Goal: Information Seeking & Learning: Learn about a topic

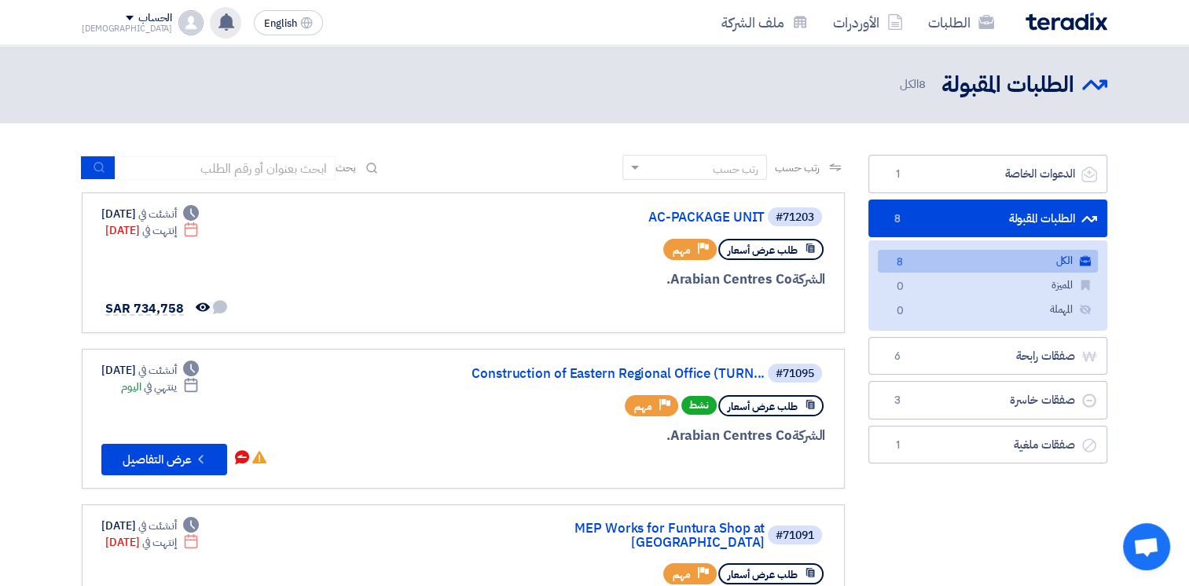
click at [218, 25] on use at bounding box center [226, 21] width 16 height 17
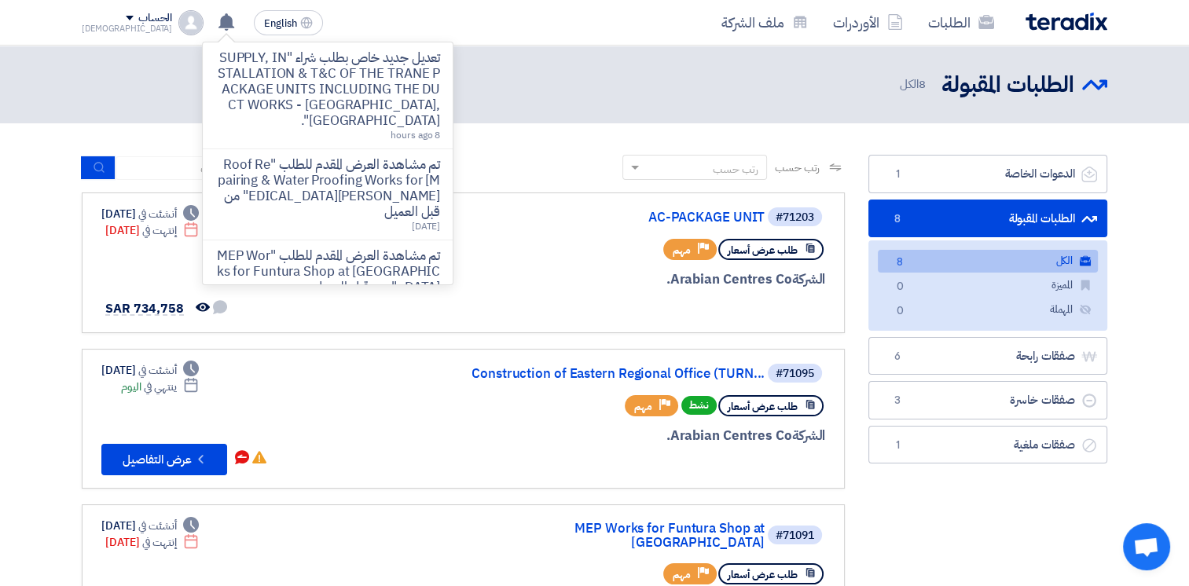
click at [551, 88] on div "الطلبات المقبولة الطلبات المقبولة 8 الكل" at bounding box center [594, 84] width 1025 height 31
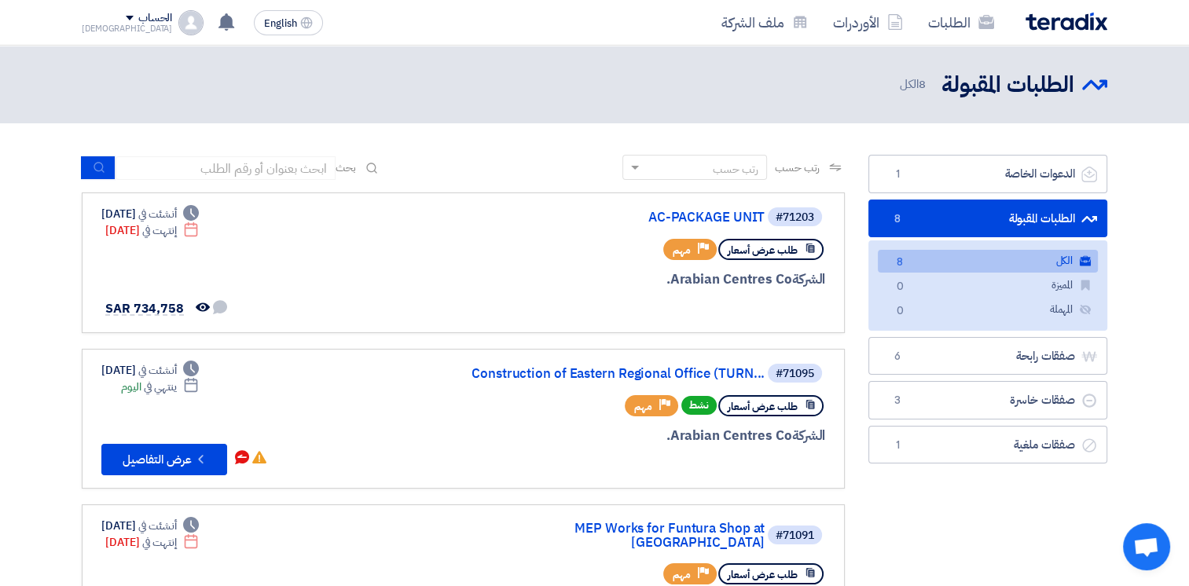
click at [1012, 218] on link "الطلبات المقبولة الطلبات المقبولة 8" at bounding box center [987, 219] width 239 height 38
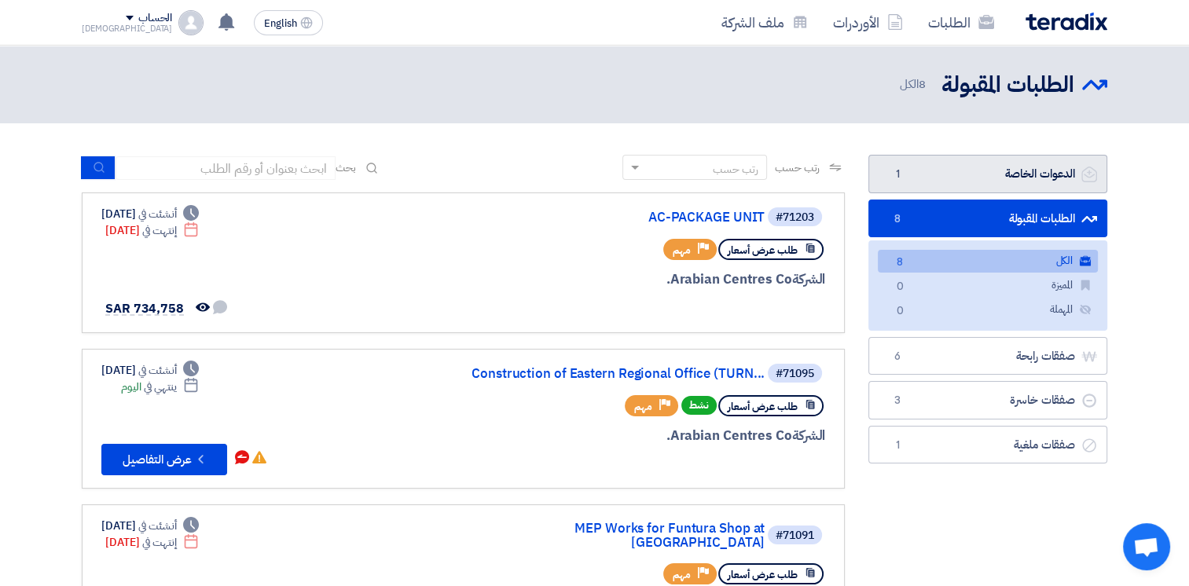
click at [1002, 189] on link "الدعوات الخاصة الدعوات الخاصة 1" at bounding box center [987, 174] width 239 height 38
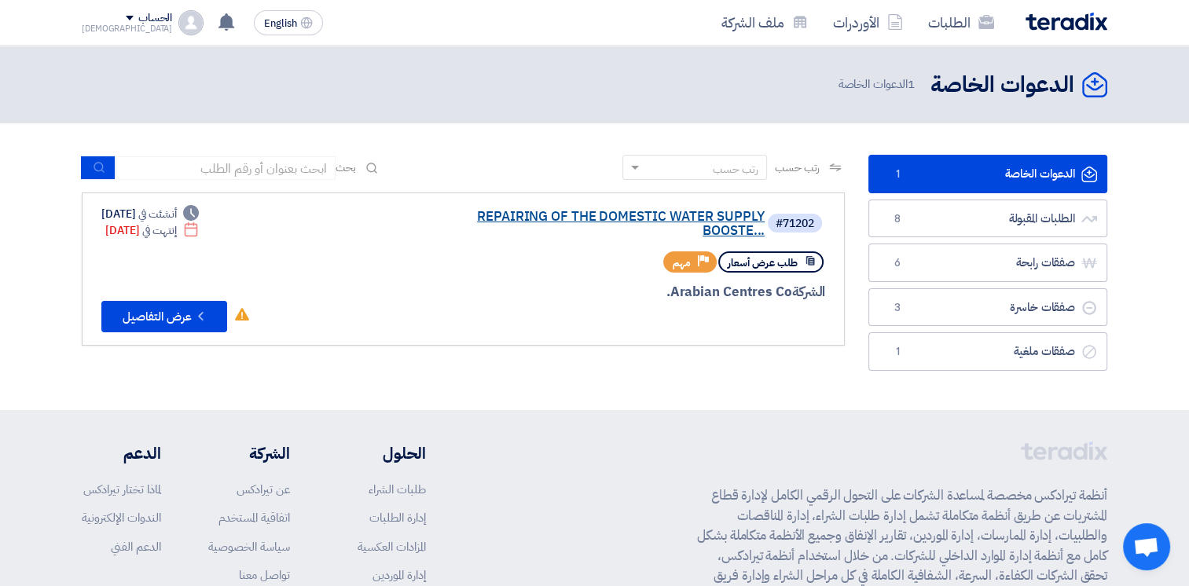
click at [614, 220] on link "REPAIRING OF THE DOMESTIC WATER SUPPLY BOOSTE..." at bounding box center [607, 224] width 314 height 28
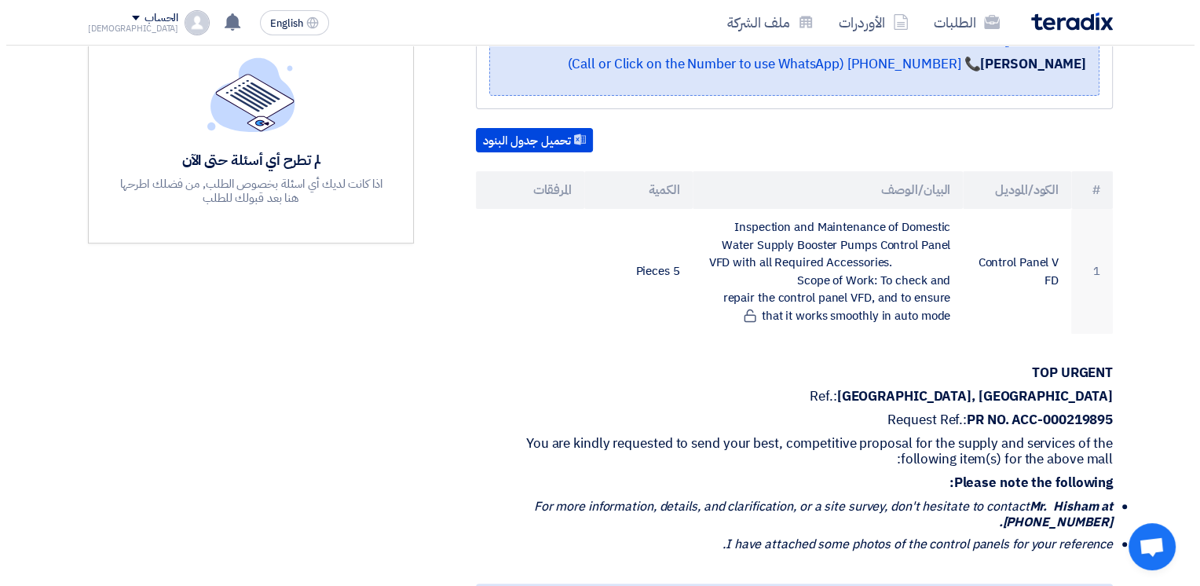
scroll to position [786, 0]
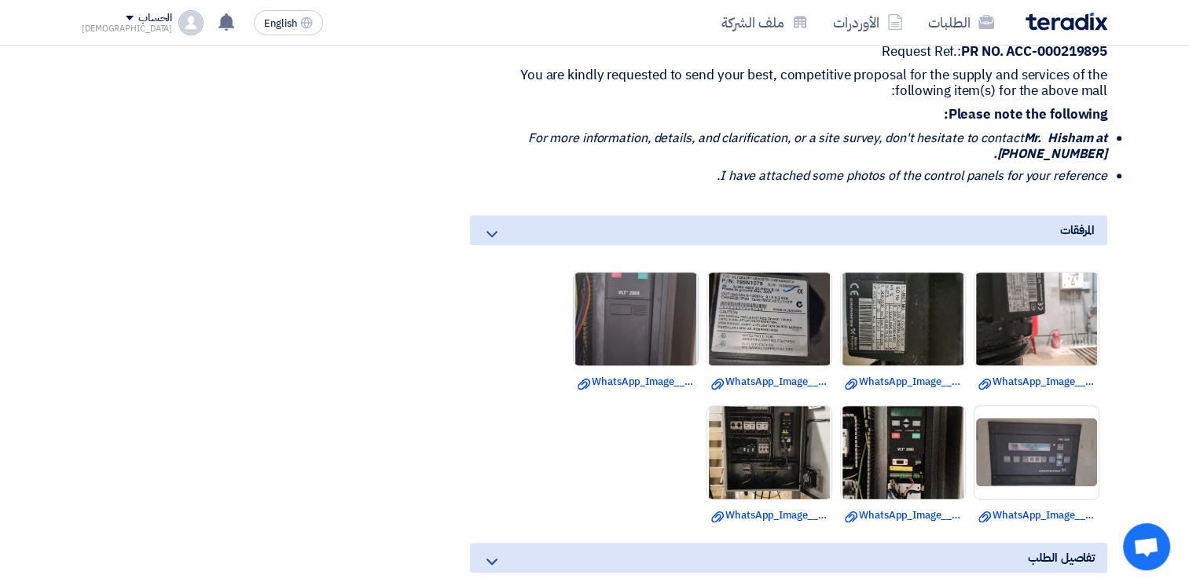
click at [633, 296] on img at bounding box center [635, 319] width 124 height 218
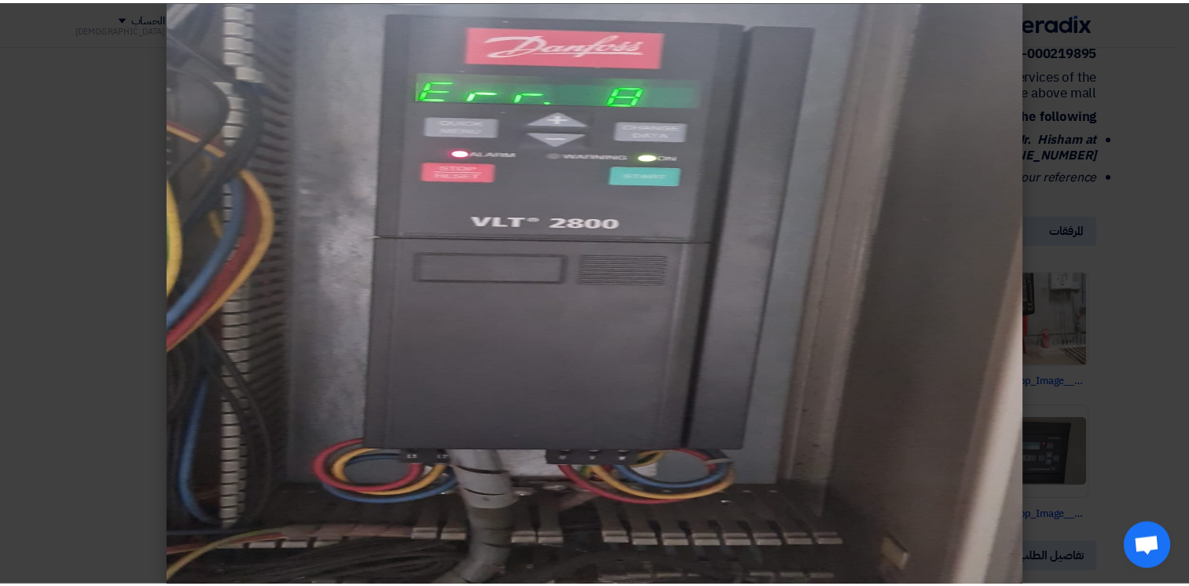
scroll to position [27, 0]
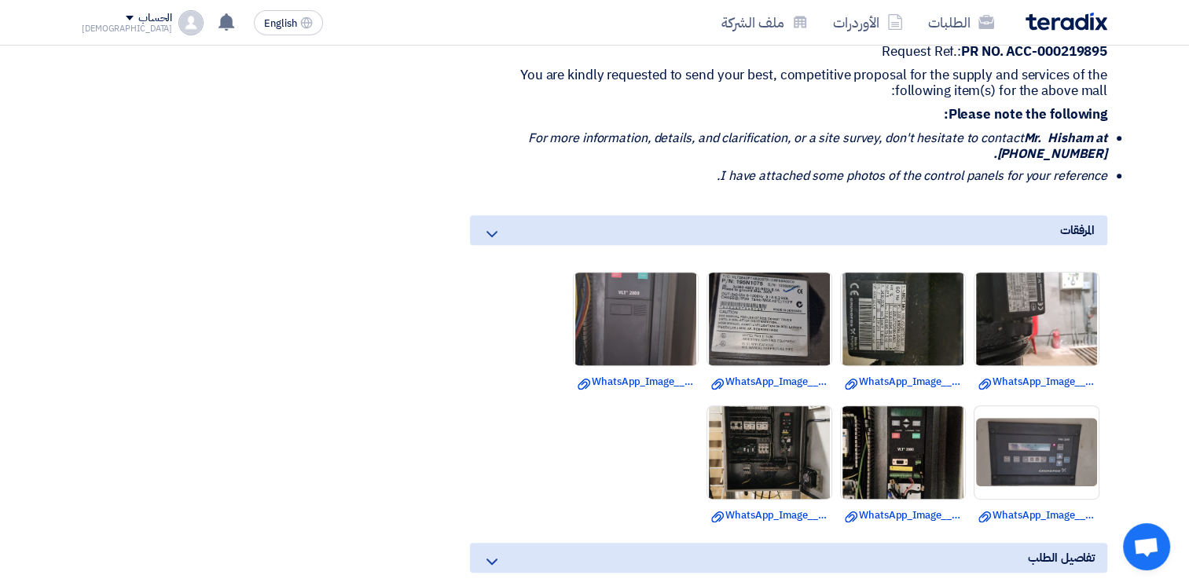
click at [760, 167] on icon "I have attached some photos of the control panels for your reference." at bounding box center [911, 176] width 390 height 19
click at [760, 163] on ul "For more information, details, and clarification, or a site survey, don't hesit…" at bounding box center [788, 156] width 637 height 53
drag, startPoint x: 760, startPoint y: 163, endPoint x: 734, endPoint y: 159, distance: 26.9
click at [770, 167] on icon "I have attached some photos of the control panels for your reference." at bounding box center [911, 176] width 390 height 19
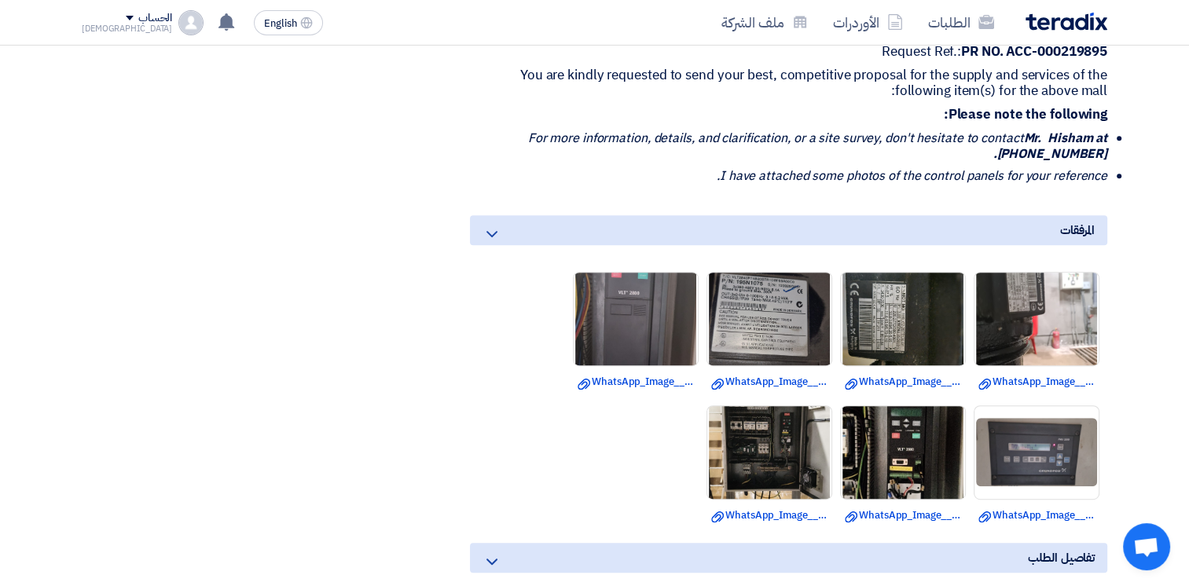
click at [681, 143] on icon "For more information, details, and clarification, or a site survey, don't hesit…" at bounding box center [817, 146] width 579 height 35
click at [676, 138] on icon "For more information, details, and clarification, or a site survey, don't hesit…" at bounding box center [817, 146] width 579 height 35
click at [667, 136] on icon "For more information, details, and clarification, or a site survey, don't hesit…" at bounding box center [817, 146] width 579 height 35
click at [660, 134] on icon "For more information, details, and clarification, or a site survey, don't hesit…" at bounding box center [817, 146] width 579 height 35
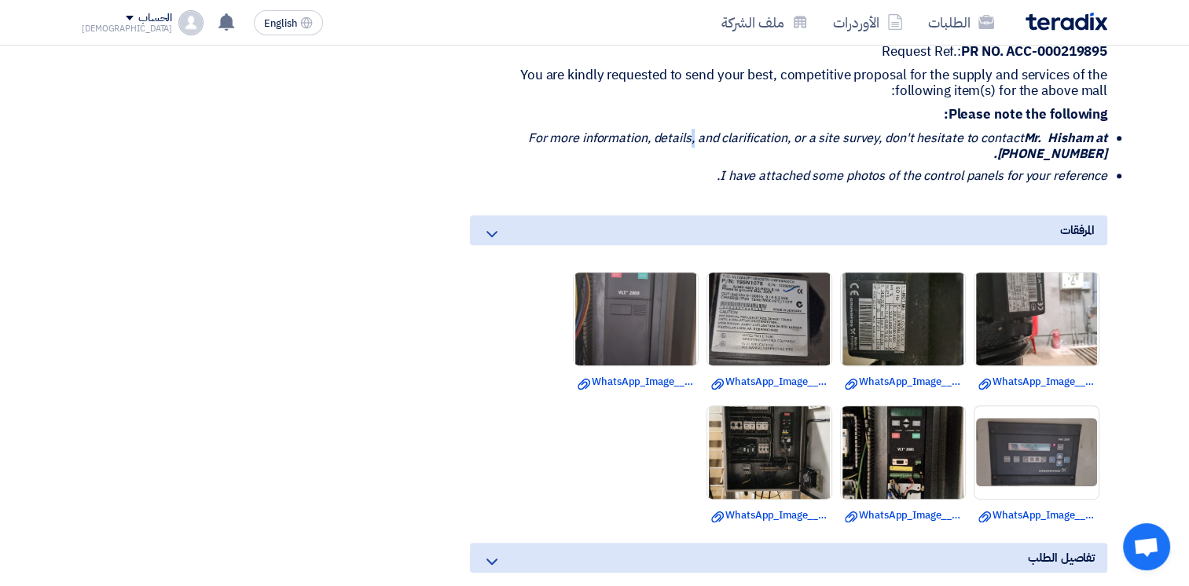
click at [660, 134] on icon "For more information, details, and clarification, or a site survey, don't hesit…" at bounding box center [817, 146] width 579 height 35
drag, startPoint x: 660, startPoint y: 134, endPoint x: 622, endPoint y: 135, distance: 37.7
click at [622, 135] on icon "For more information, details, and clarification, or a site survey, don't hesit…" at bounding box center [817, 146] width 579 height 35
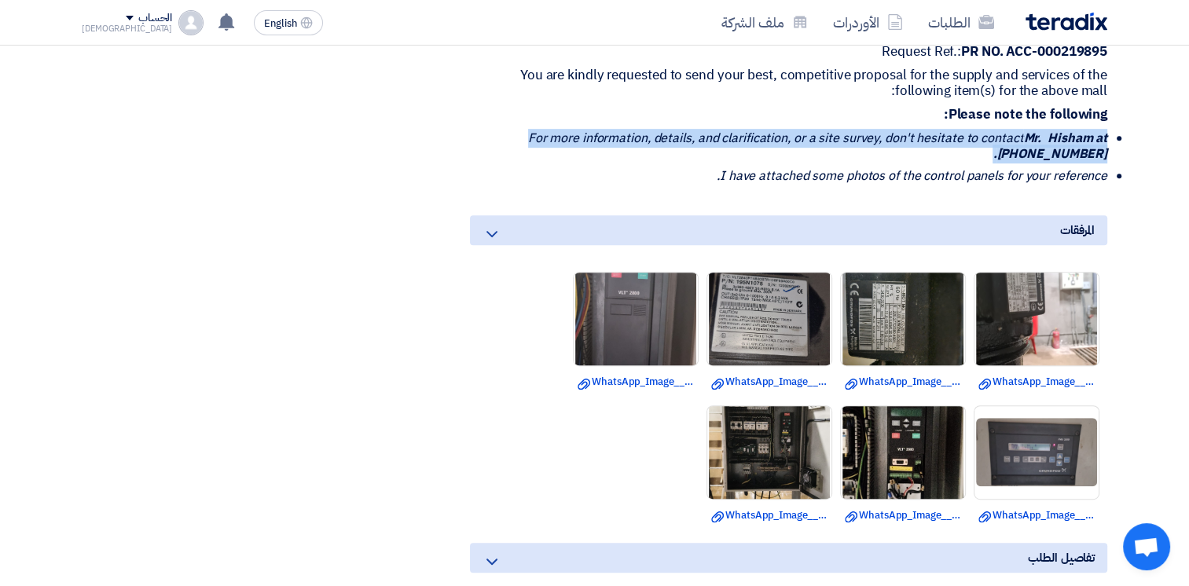
click at [622, 135] on icon "For more information, details, and clarification, or a site survey, don't hesit…" at bounding box center [817, 146] width 579 height 35
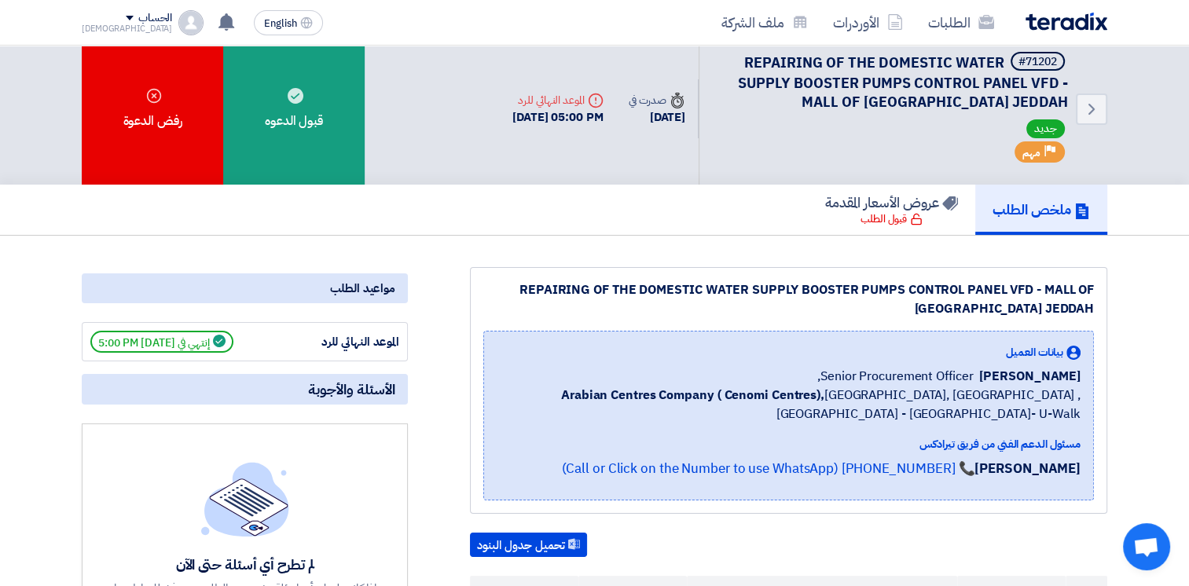
scroll to position [0, 0]
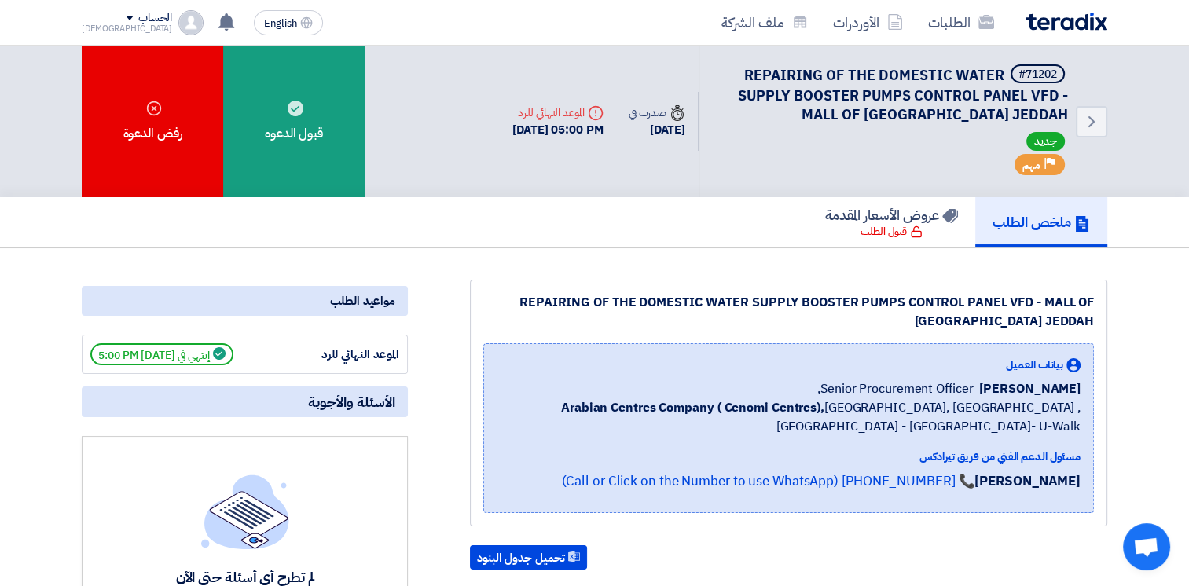
click at [880, 296] on div "REPAIRING OF THE DOMESTIC WATER SUPPLY BOOSTER PUMPS CONTROL PANEL VFD - MALL O…" at bounding box center [788, 312] width 610 height 38
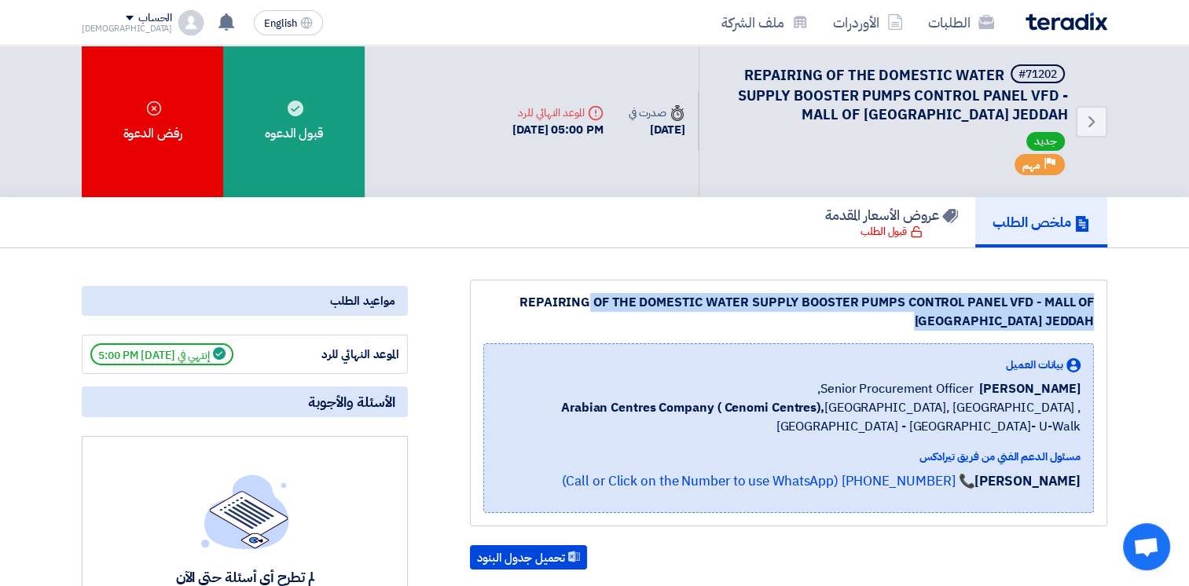
click at [880, 296] on div "REPAIRING OF THE DOMESTIC WATER SUPPLY BOOSTER PUMPS CONTROL PANEL VFD - MALL O…" at bounding box center [788, 312] width 610 height 38
click at [990, 313] on div "REPAIRING OF THE DOMESTIC WATER SUPPLY BOOSTER PUMPS CONTROL PANEL VFD - MALL O…" at bounding box center [788, 312] width 610 height 38
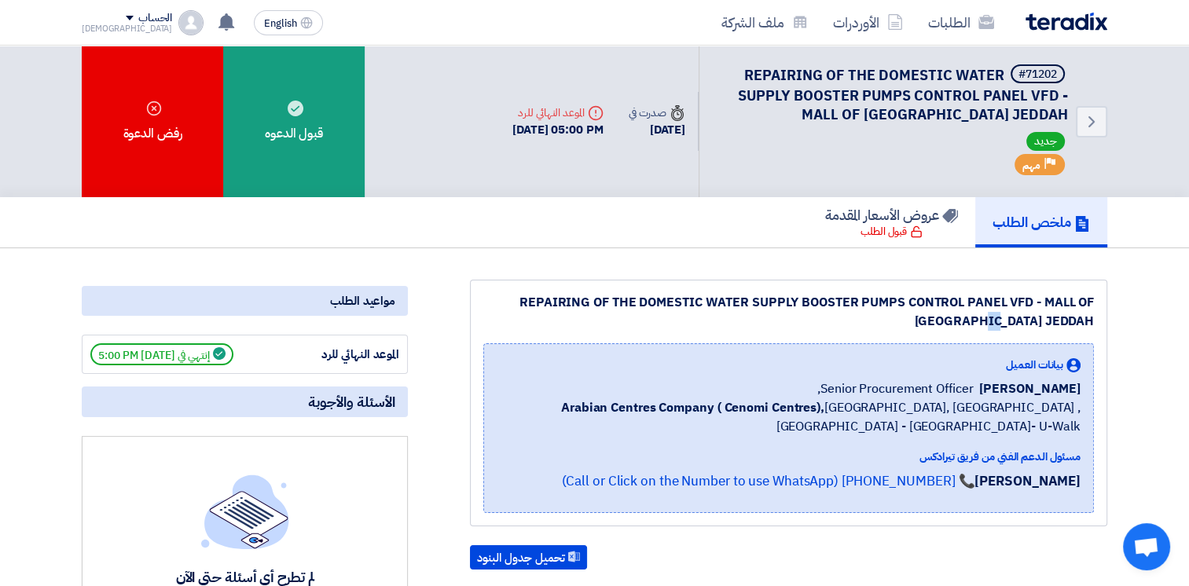
drag, startPoint x: 1005, startPoint y: 320, endPoint x: 1037, endPoint y: 320, distance: 31.4
click at [1032, 320] on div "REPAIRING OF THE DOMESTIC WATER SUPPLY BOOSTER PUMPS CONTROL PANEL VFD - MALL O…" at bounding box center [788, 312] width 610 height 38
click at [885, 317] on div "REPAIRING OF THE DOMESTIC WATER SUPPLY BOOSTER PUMPS CONTROL PANEL VFD - MALL O…" at bounding box center [788, 312] width 610 height 38
drag, startPoint x: 1093, startPoint y: 320, endPoint x: 520, endPoint y: 299, distance: 573.0
click at [520, 299] on div "REPAIRING OF THE DOMESTIC WATER SUPPLY BOOSTER PUMPS CONTROL PANEL VFD - MALL O…" at bounding box center [788, 312] width 610 height 38
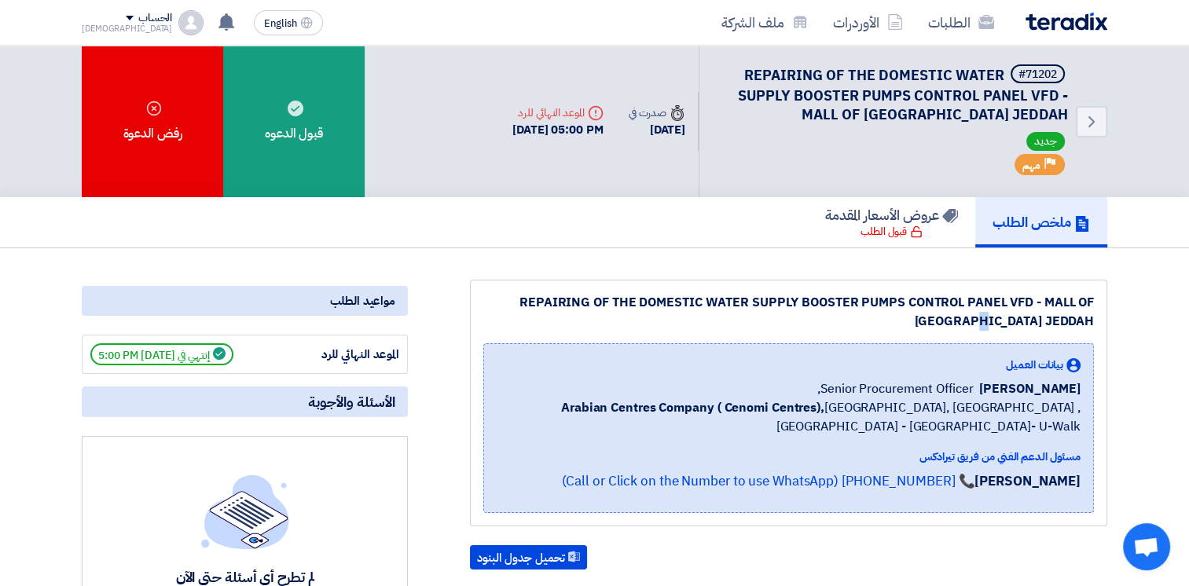
click at [520, 299] on div "REPAIRING OF THE DOMESTIC WATER SUPPLY BOOSTER PUMPS CONTROL PANEL VFD - MALL O…" at bounding box center [788, 312] width 610 height 38
drag, startPoint x: 516, startPoint y: 299, endPoint x: 1098, endPoint y: 319, distance: 582.4
click at [1098, 319] on div "REPAIRING OF THE DOMESTIC WATER SUPPLY BOOSTER PUMPS CONTROL PANEL VFD - MALL O…" at bounding box center [788, 403] width 637 height 247
click at [1064, 112] on span "REPAIRING OF THE DOMESTIC WATER SUPPLY BOOSTER PUMPS CONTROL PANEL VFD - MALL O…" at bounding box center [903, 94] width 330 height 60
click at [1077, 125] on link "Back" at bounding box center [1090, 121] width 31 height 31
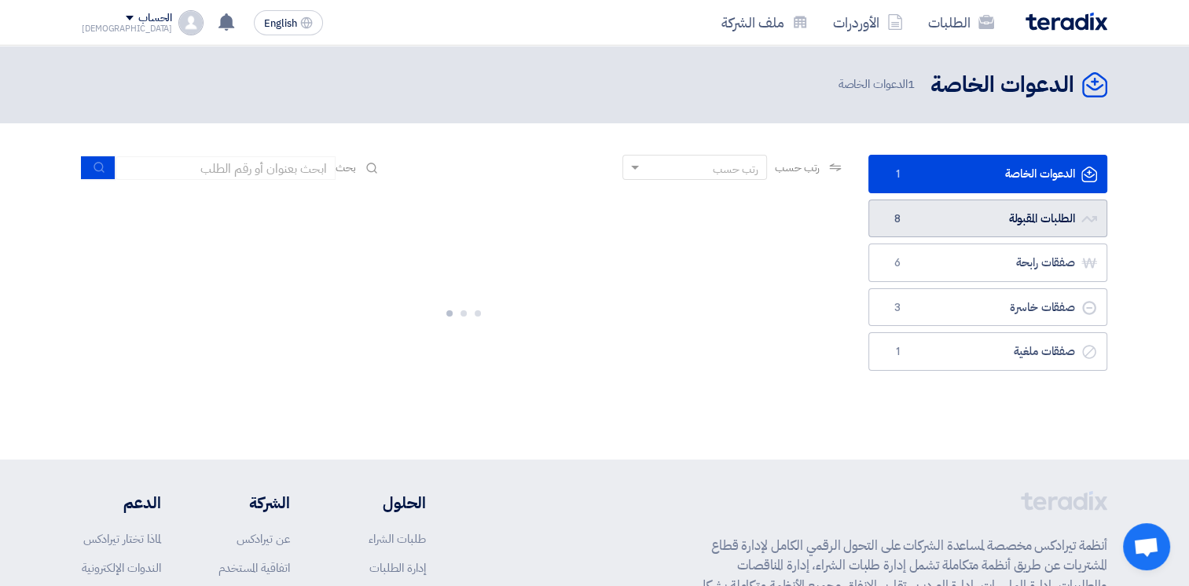
click at [977, 218] on link "الطلبات المقبولة الطلبات المقبولة 8" at bounding box center [987, 219] width 239 height 38
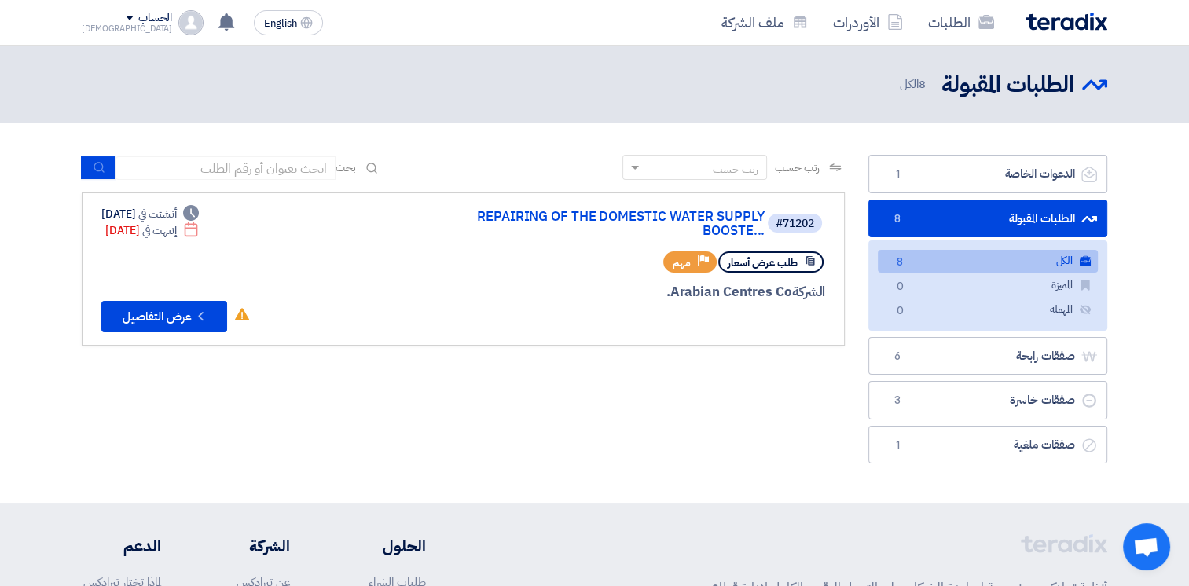
click at [995, 216] on link "الطلبات المقبولة الطلبات المقبولة 8" at bounding box center [987, 219] width 239 height 38
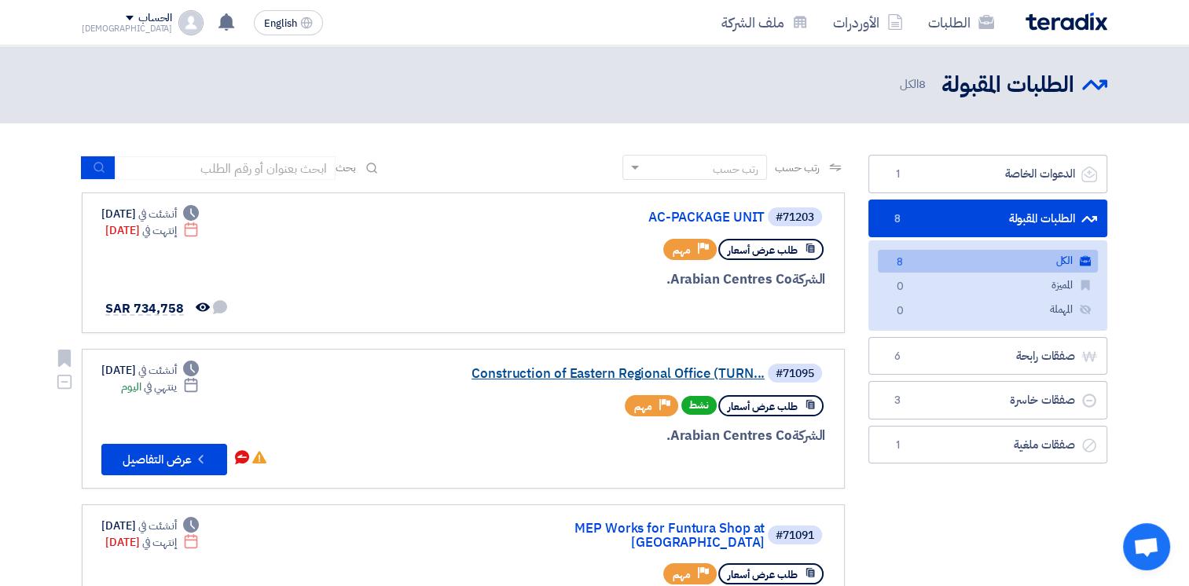
click at [574, 372] on link "Construction of Eastern Regional Office (TURN..." at bounding box center [607, 374] width 314 height 14
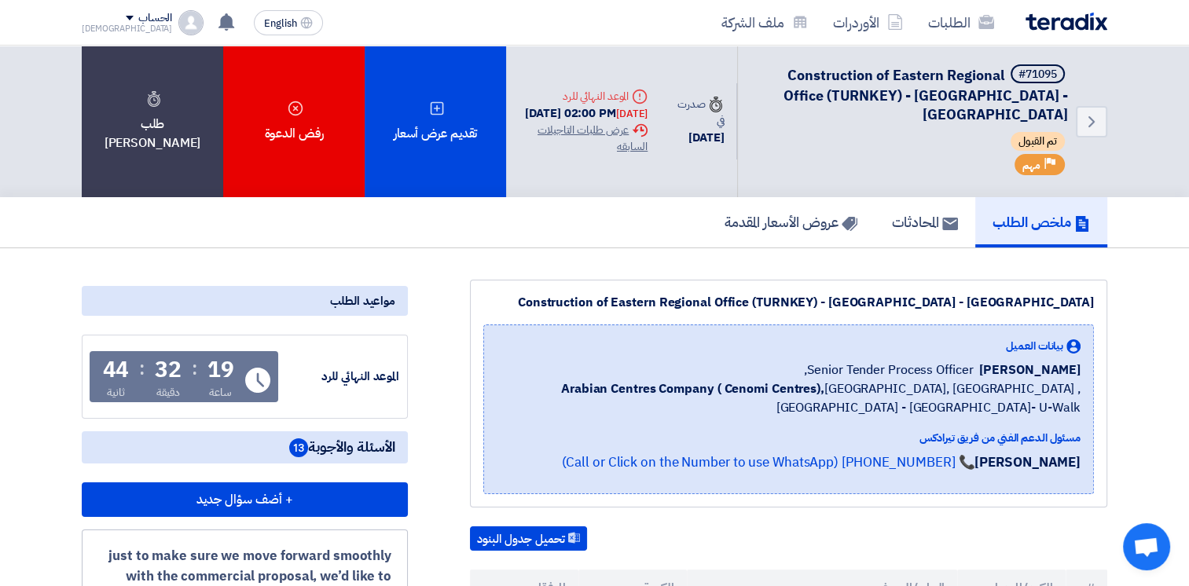
drag, startPoint x: 539, startPoint y: 95, endPoint x: 643, endPoint y: 97, distance: 104.5
click at [643, 104] on div "[DATE] 02:00 PM [DATE]" at bounding box center [582, 113] width 129 height 18
drag, startPoint x: 643, startPoint y: 97, endPoint x: 567, endPoint y: 99, distance: 76.2
click at [567, 104] on div "[DATE] 02:00 PM [DATE]" at bounding box center [582, 113] width 129 height 18
click at [533, 104] on div "[DATE] 02:00 PM [DATE]" at bounding box center [582, 113] width 129 height 18
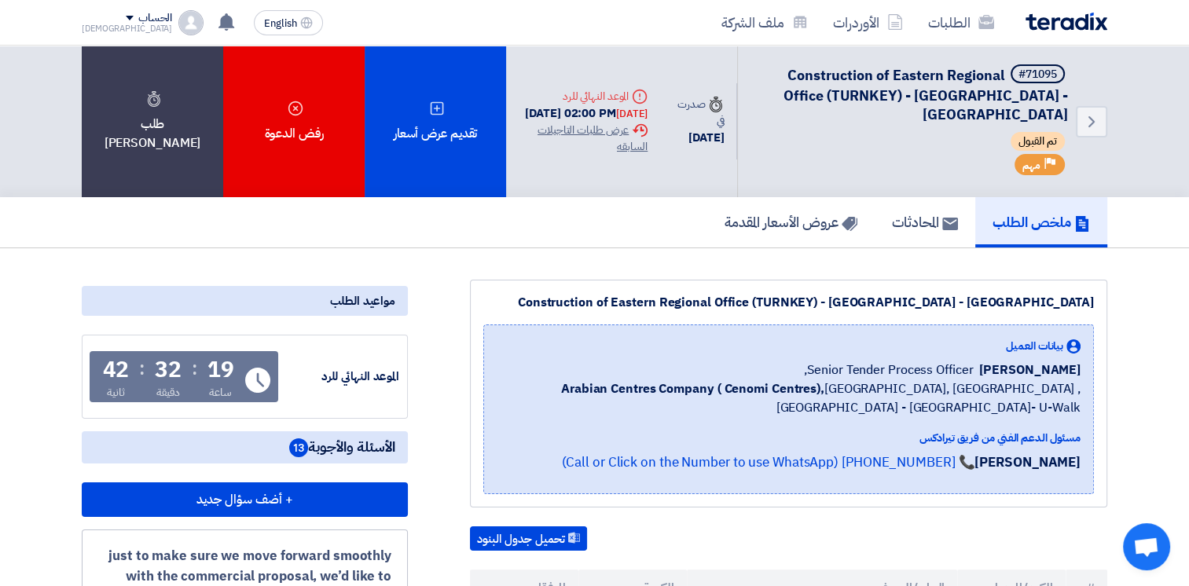
drag, startPoint x: 527, startPoint y: 93, endPoint x: 603, endPoint y: 93, distance: 76.2
click at [603, 104] on div "[DATE] 02:00 PM [DATE]" at bounding box center [582, 113] width 129 height 18
click at [571, 104] on div "[DATE] 02:00 PM [DATE]" at bounding box center [582, 113] width 129 height 18
drag, startPoint x: 535, startPoint y: 95, endPoint x: 623, endPoint y: 93, distance: 88.0
click at [623, 104] on div "[DATE] 02:00 PM [DATE]" at bounding box center [582, 113] width 129 height 18
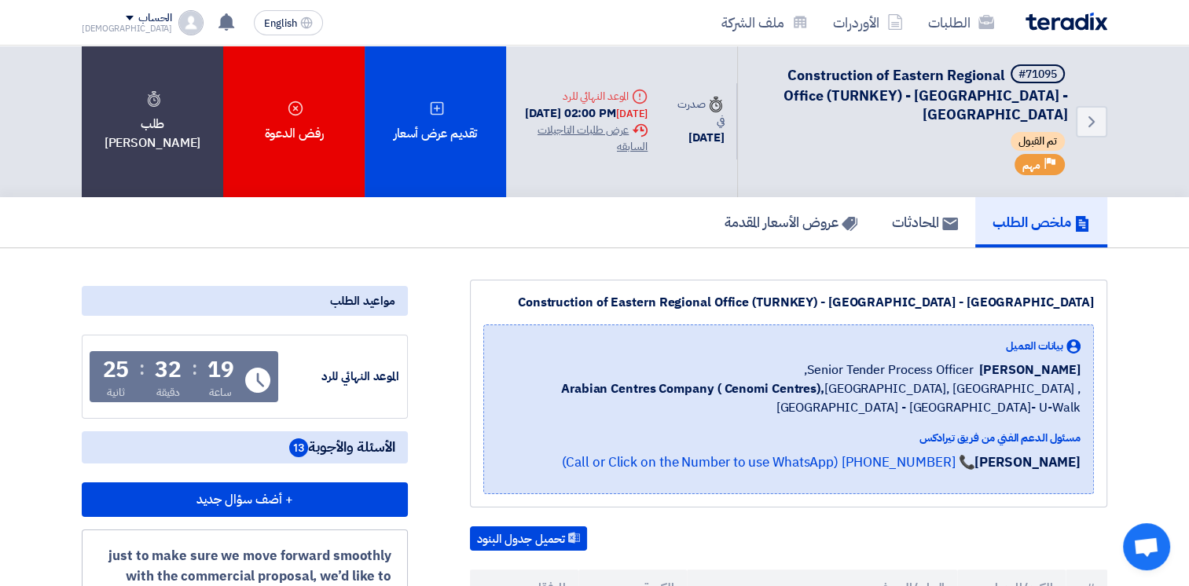
click at [570, 104] on div "[DATE] 02:00 PM [DATE]" at bounding box center [582, 113] width 129 height 18
click at [561, 104] on div "[DATE] 02:00 PM [DATE]" at bounding box center [582, 113] width 129 height 18
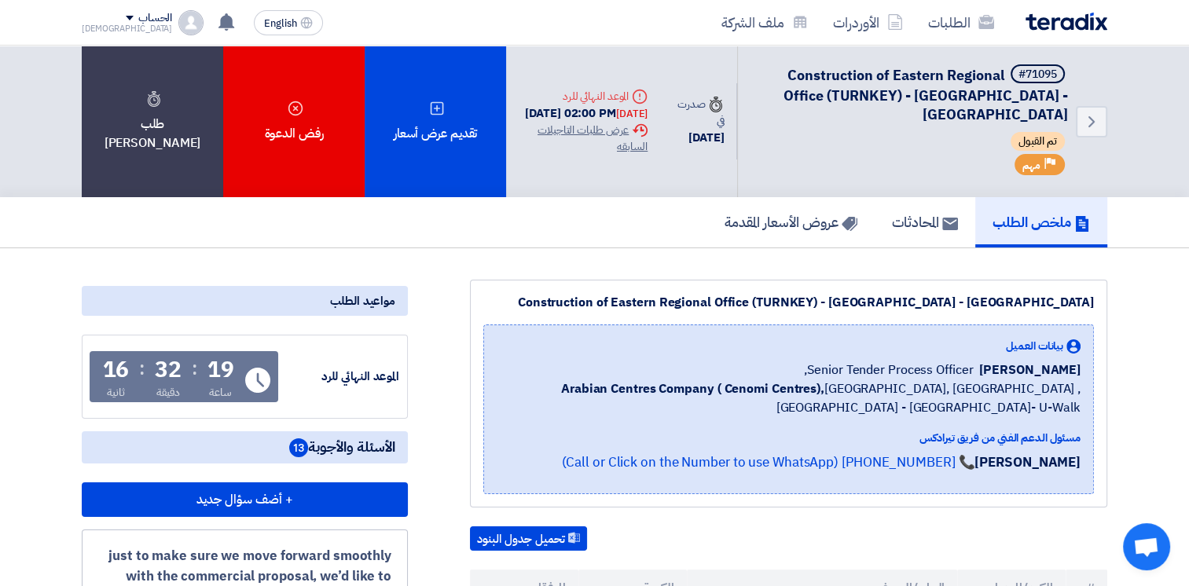
drag, startPoint x: 561, startPoint y: 93, endPoint x: 613, endPoint y: 153, distance: 79.7
click at [613, 153] on div "Deadline الموعد النهائي للرد [DATE] 02:00 PM [DATE] Extension History عرض طلبات…" at bounding box center [583, 121] width 154 height 93
drag, startPoint x: 621, startPoint y: 144, endPoint x: 647, endPoint y: 93, distance: 57.3
click at [647, 93] on div "Deadline الموعد النهائي للرد [DATE] 02:00 PM [DATE] Extension History عرض طلبات…" at bounding box center [582, 122] width 129 height 68
drag, startPoint x: 647, startPoint y: 93, endPoint x: 605, endPoint y: 191, distance: 107.0
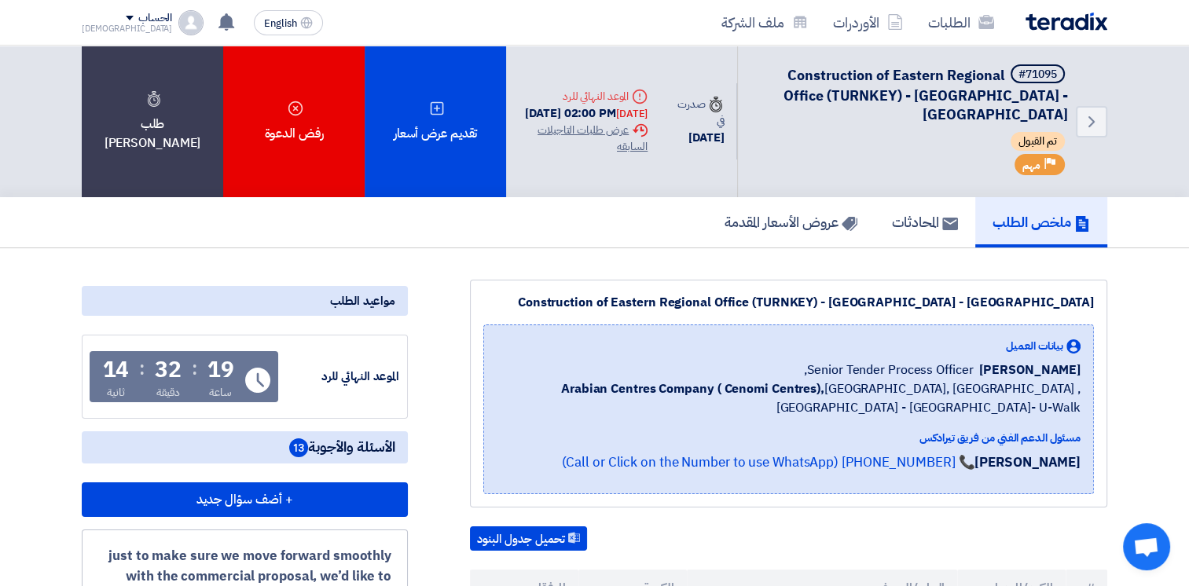
click at [605, 197] on div "ملخص الطلب المحادثات عروض الأسعار المقدمة" at bounding box center [594, 222] width 1025 height 50
click at [600, 124] on div "Extension History عرض طلبات التاجيلات السابقه" at bounding box center [582, 138] width 129 height 33
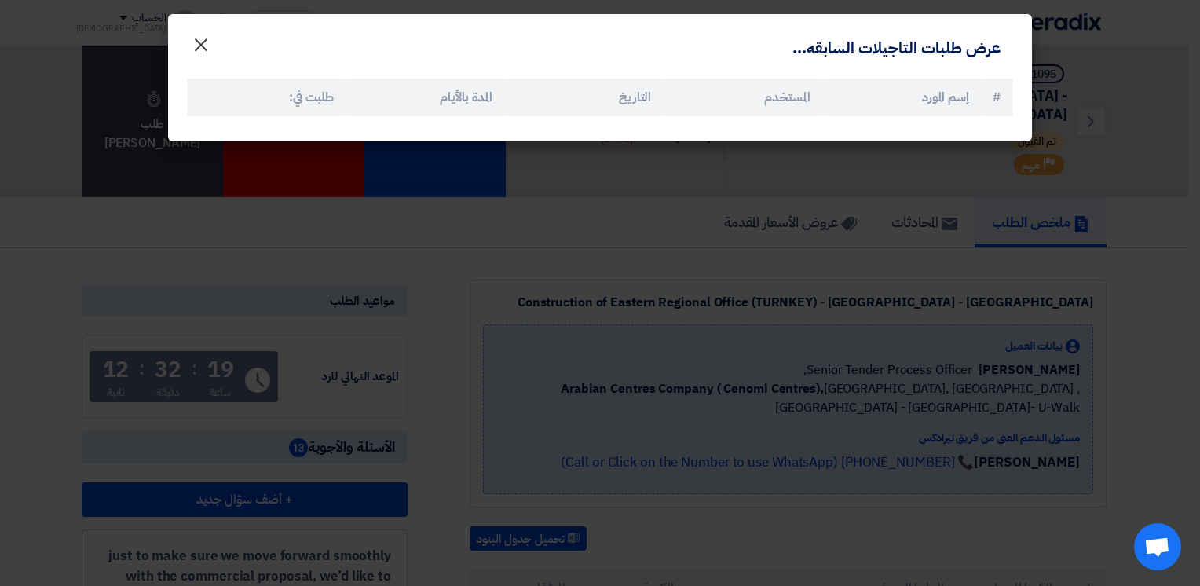
click at [201, 46] on span "×" at bounding box center [201, 43] width 19 height 47
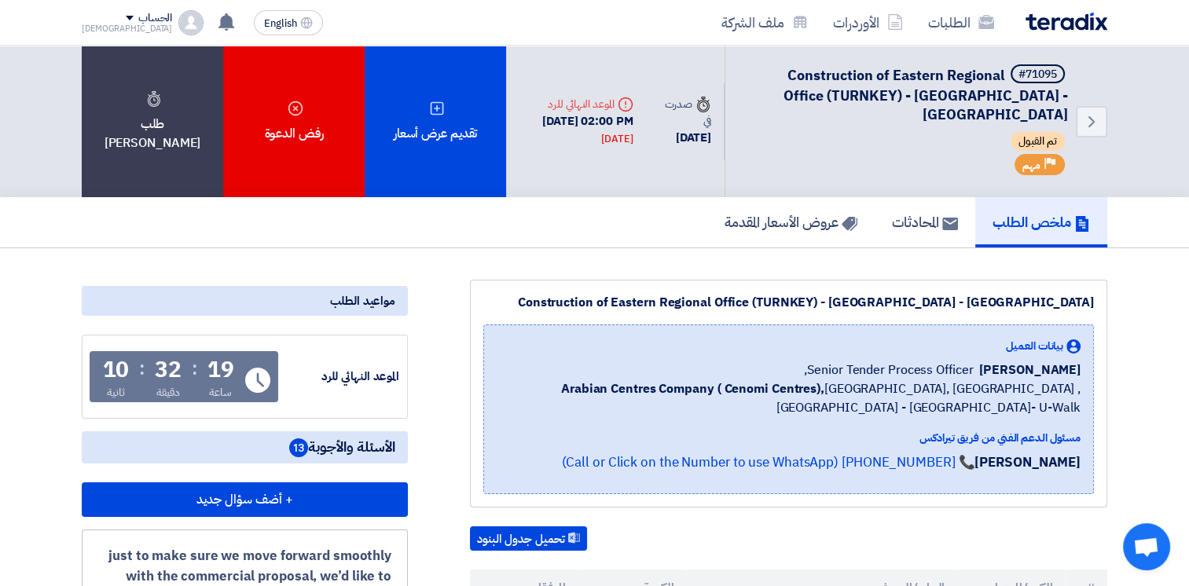
scroll to position [393, 0]
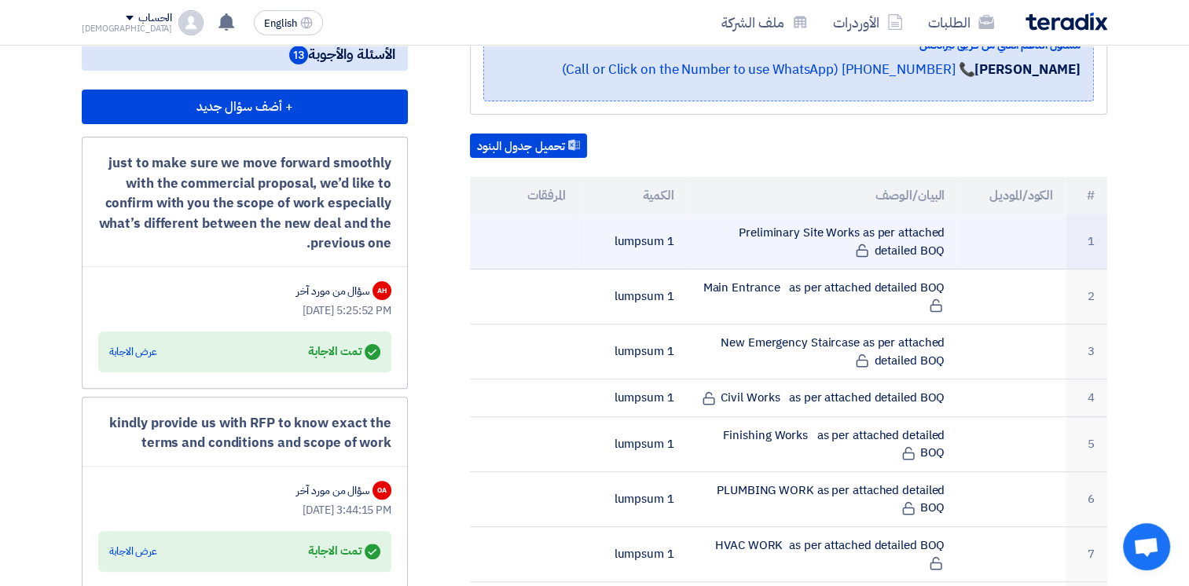
click at [778, 226] on td "Preliminary Site Works as per attached detailed BOQ" at bounding box center [822, 241] width 271 height 55
